Goal: Task Accomplishment & Management: Use online tool/utility

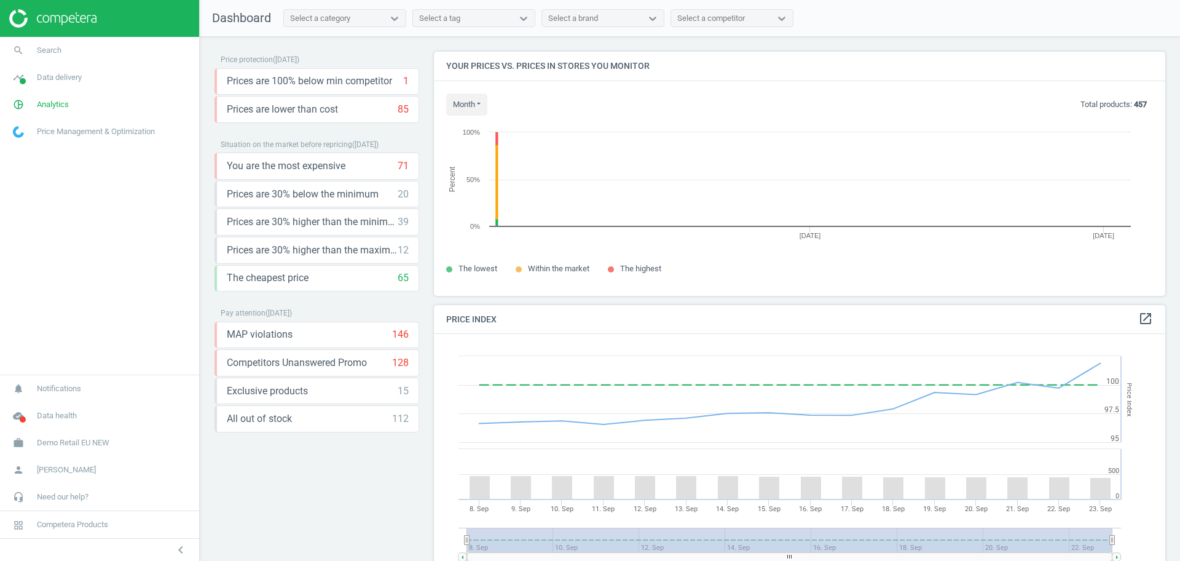
scroll to position [267, 744]
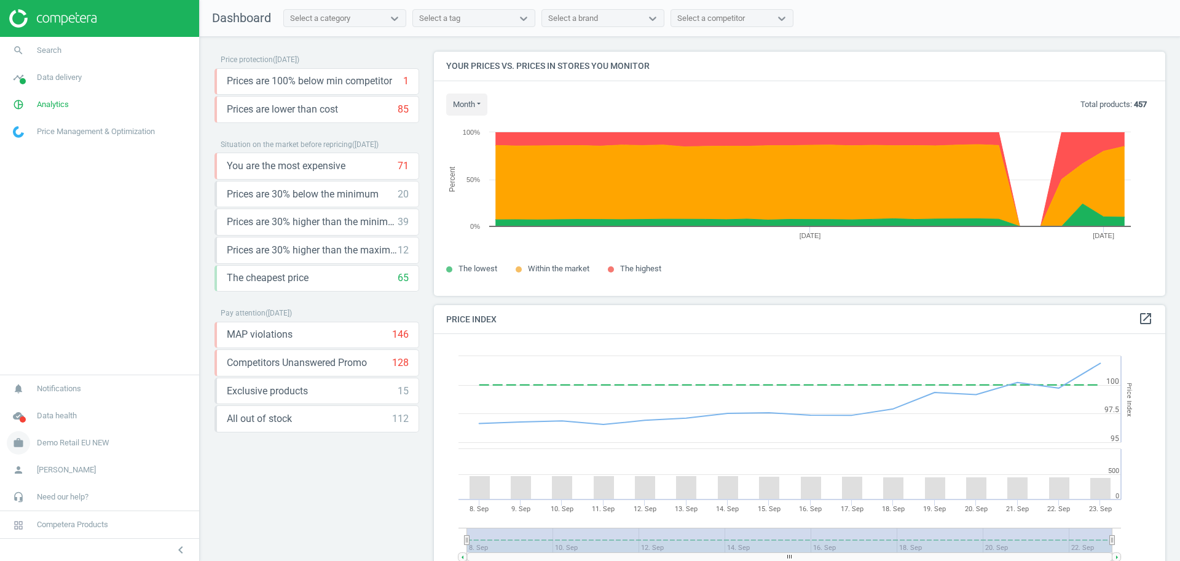
click at [76, 445] on span "Demo Retail EU NEW" at bounding box center [73, 442] width 73 height 11
click at [52, 408] on span "Switch campaign" at bounding box center [41, 406] width 55 height 10
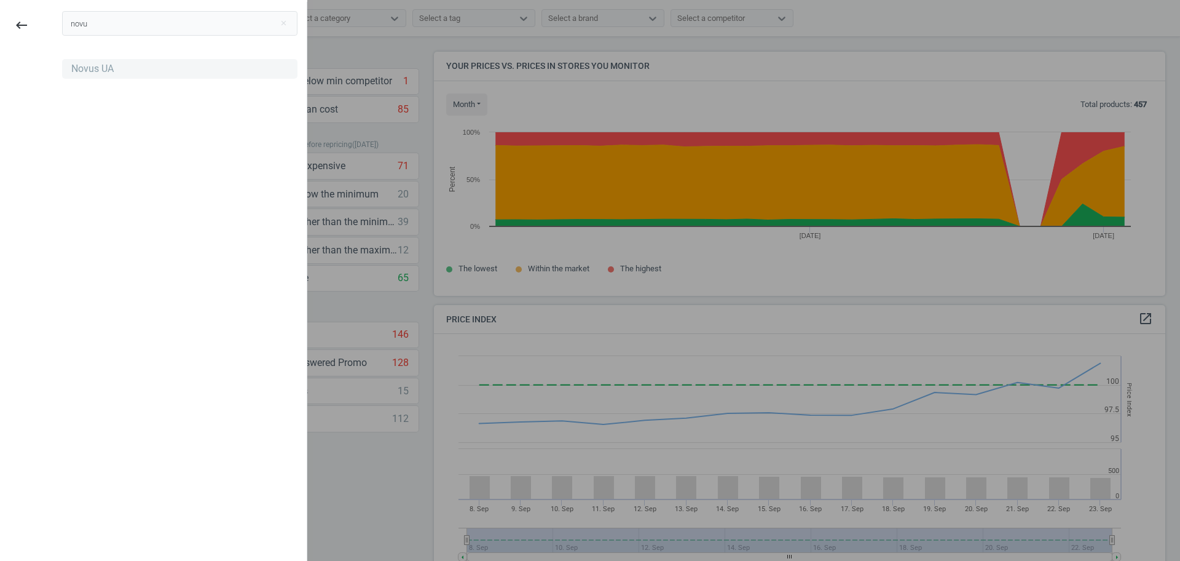
type input "novu"
click at [84, 65] on div "Novus UA" at bounding box center [92, 69] width 42 height 14
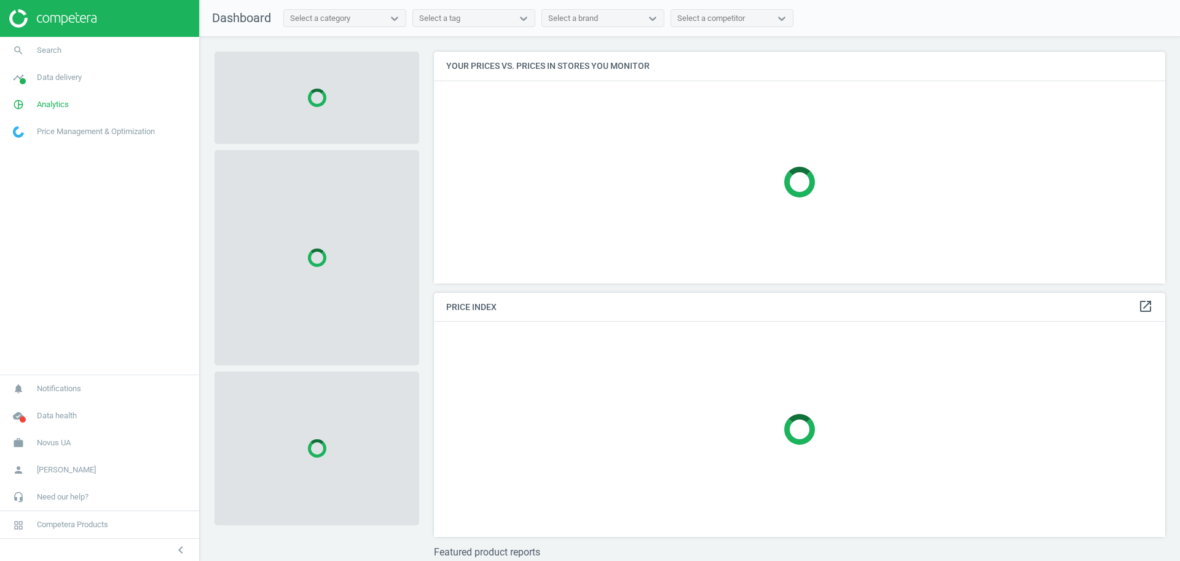
scroll to position [255, 744]
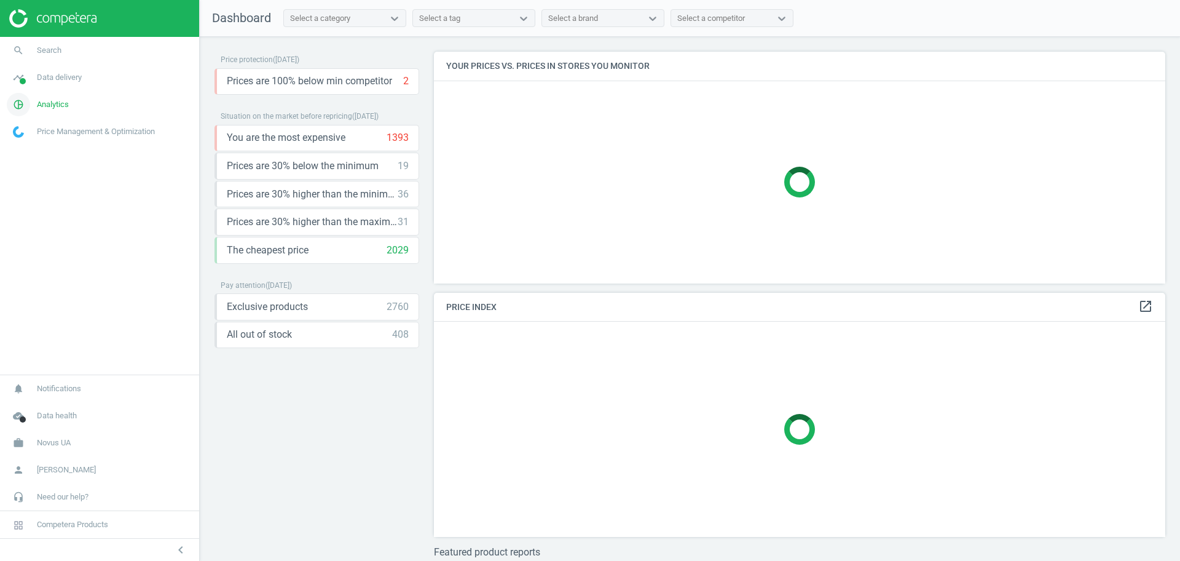
click at [58, 102] on span "Analytics" at bounding box center [53, 104] width 32 height 11
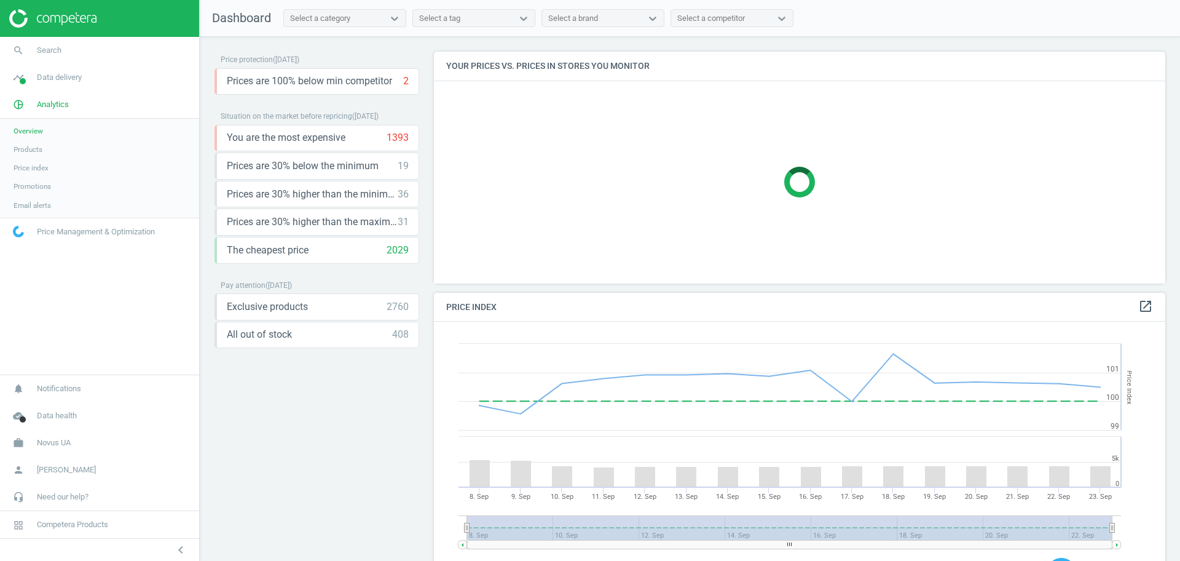
scroll to position [307, 744]
click at [36, 148] on span "Products" at bounding box center [28, 149] width 29 height 10
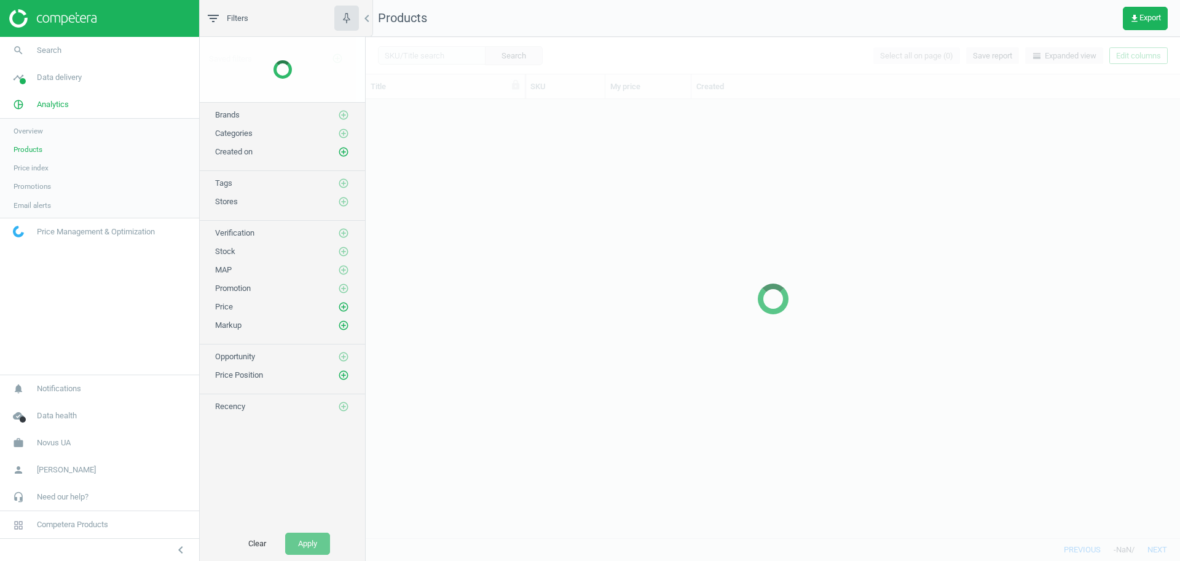
scroll to position [427, 803]
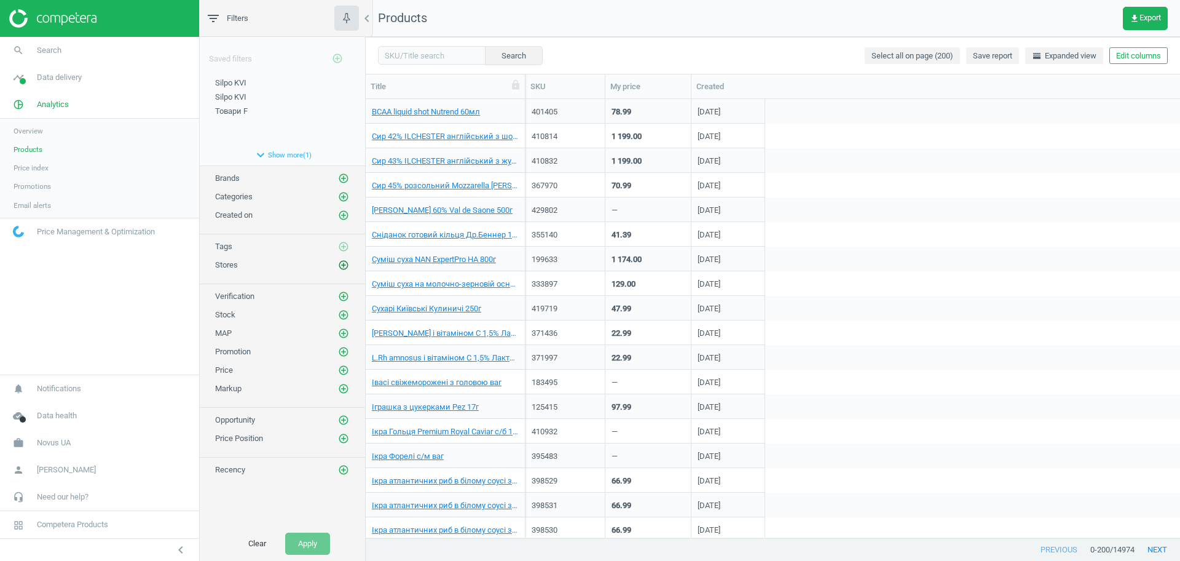
click at [345, 264] on icon "add_circle_outline" at bounding box center [343, 264] width 11 height 11
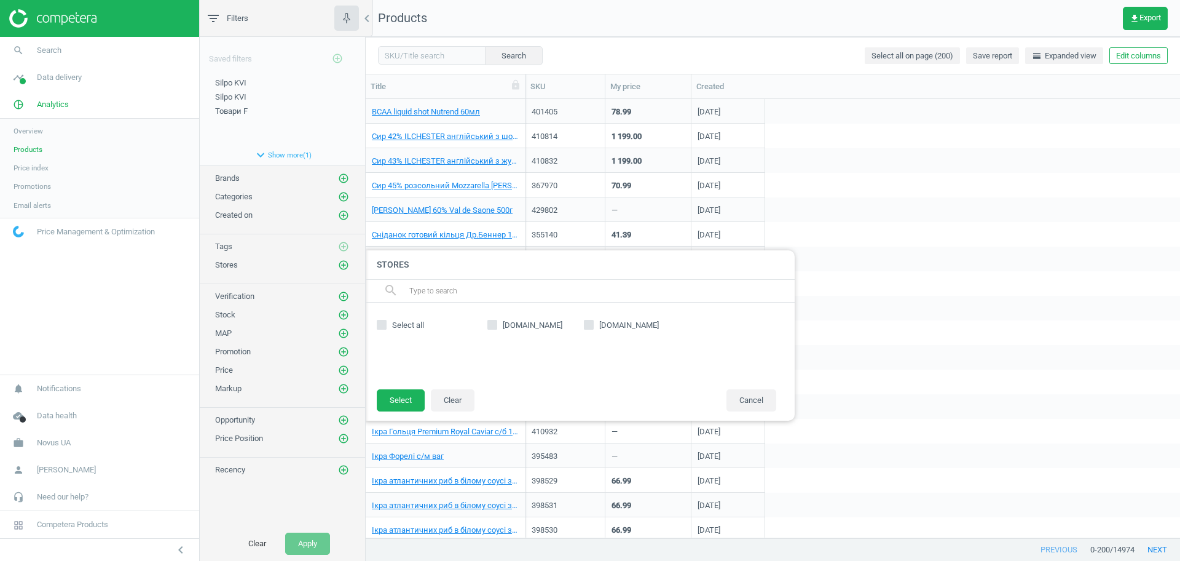
click at [543, 327] on span "[DOMAIN_NAME]" at bounding box center [532, 325] width 65 height 11
click at [497, 327] on input "[DOMAIN_NAME]" at bounding box center [493, 325] width 8 height 8
checkbox input "true"
click at [404, 400] on button "Select" at bounding box center [401, 400] width 48 height 22
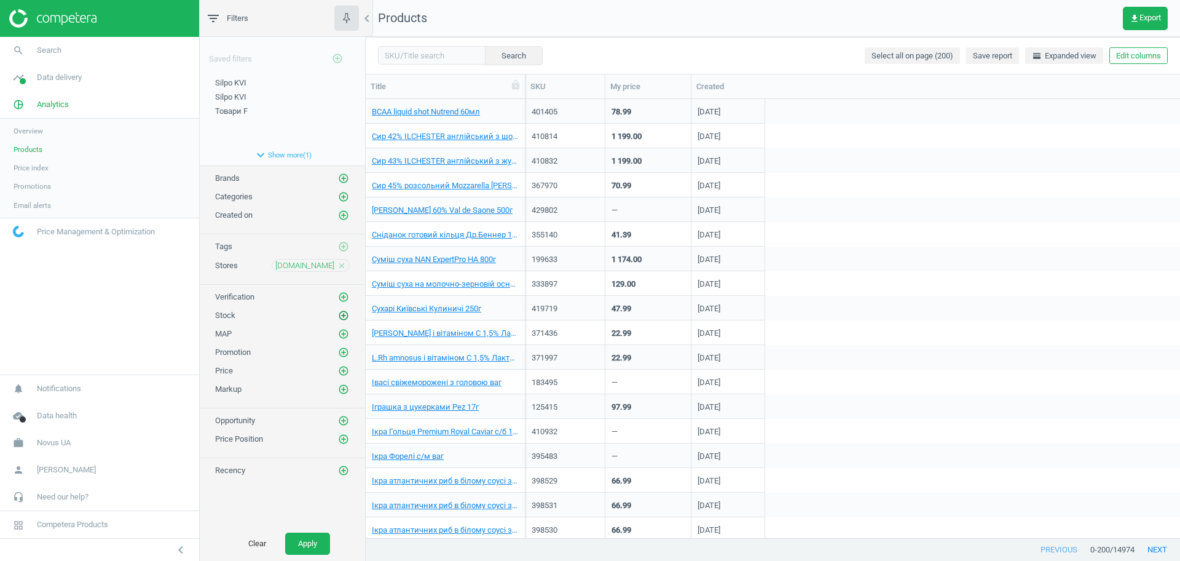
click at [344, 317] on icon "add_circle_outline" at bounding box center [343, 315] width 11 height 11
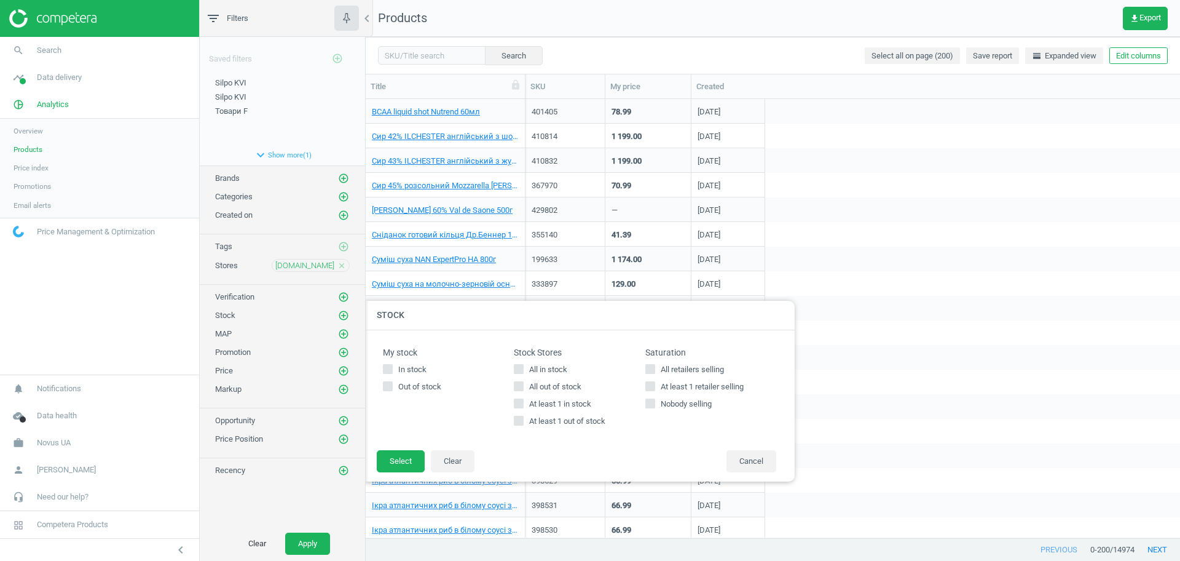
click at [514, 364] on icon at bounding box center [519, 369] width 10 height 10
click at [515, 364] on input "All in stock" at bounding box center [519, 368] width 8 height 8
checkbox input "true"
click at [400, 455] on button "Select" at bounding box center [401, 461] width 48 height 22
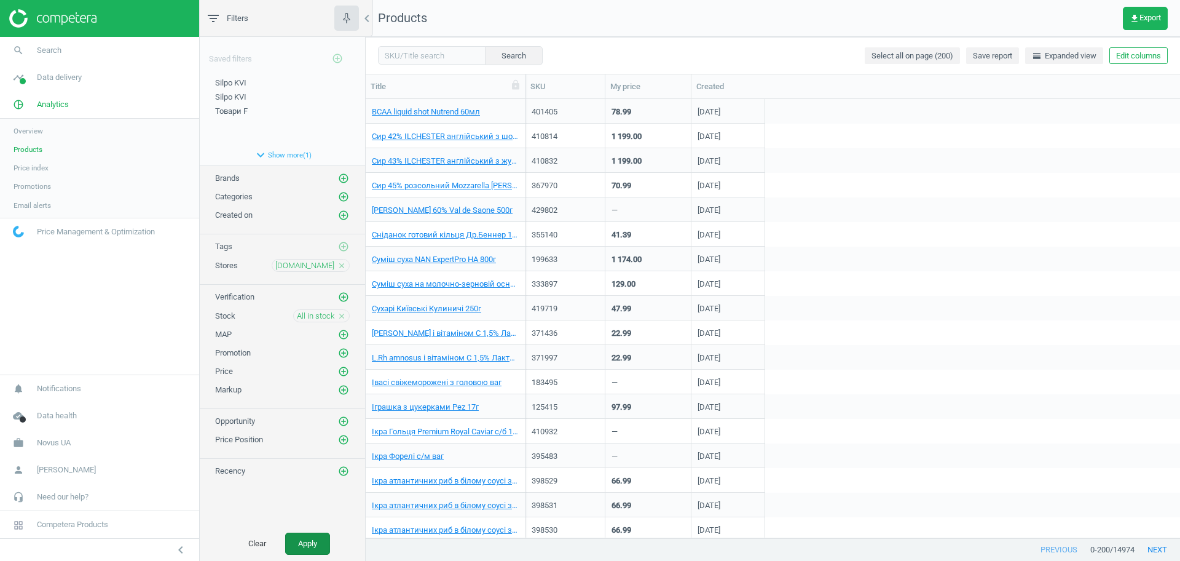
click at [305, 536] on button "Apply" at bounding box center [307, 543] width 45 height 22
